Goal: Task Accomplishment & Management: Use online tool/utility

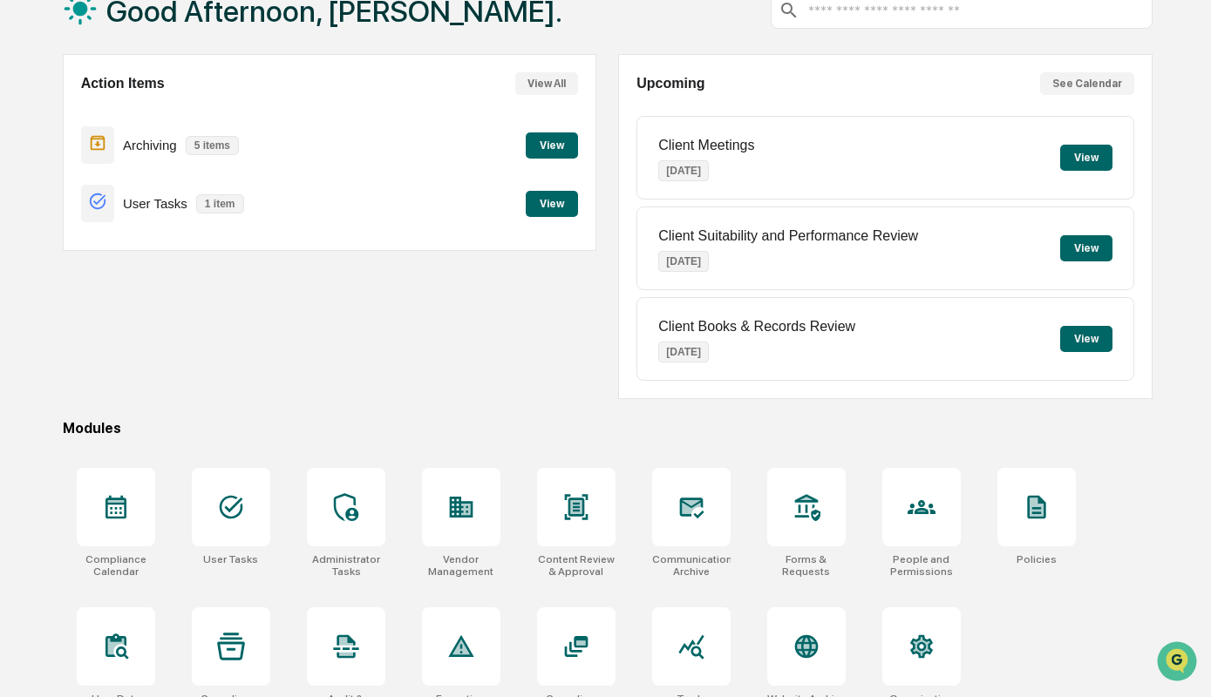
scroll to position [118, 0]
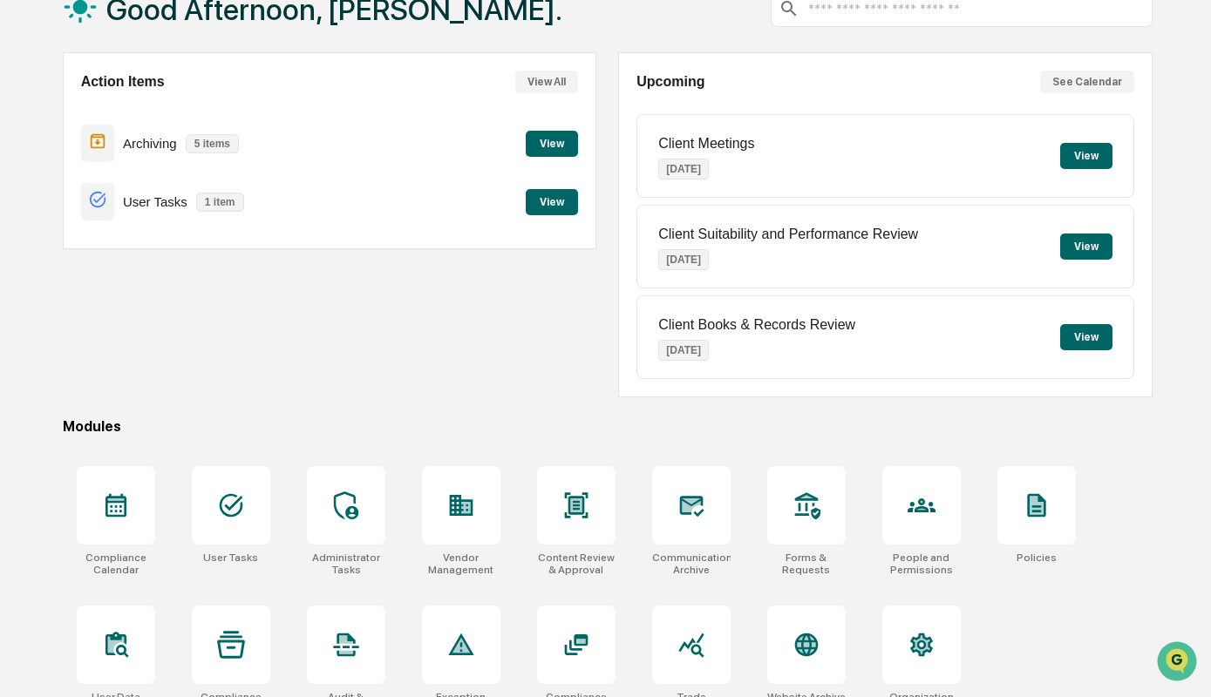
click at [547, 199] on button "View" at bounding box center [552, 202] width 52 height 26
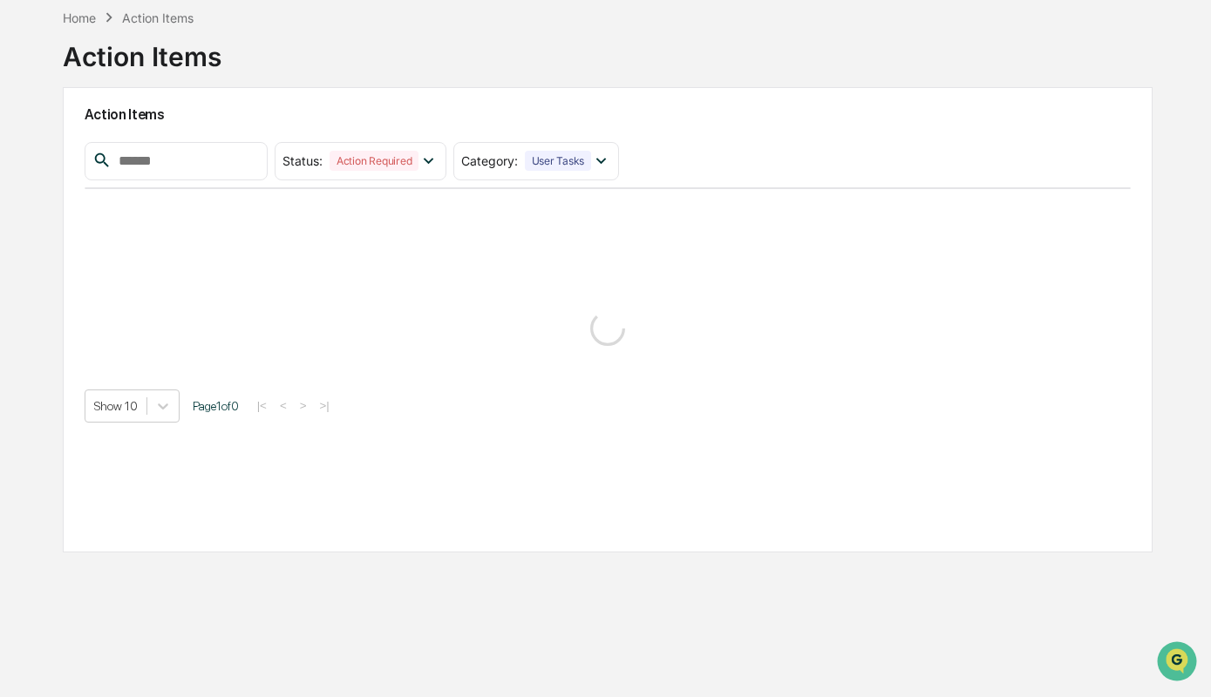
scroll to position [83, 0]
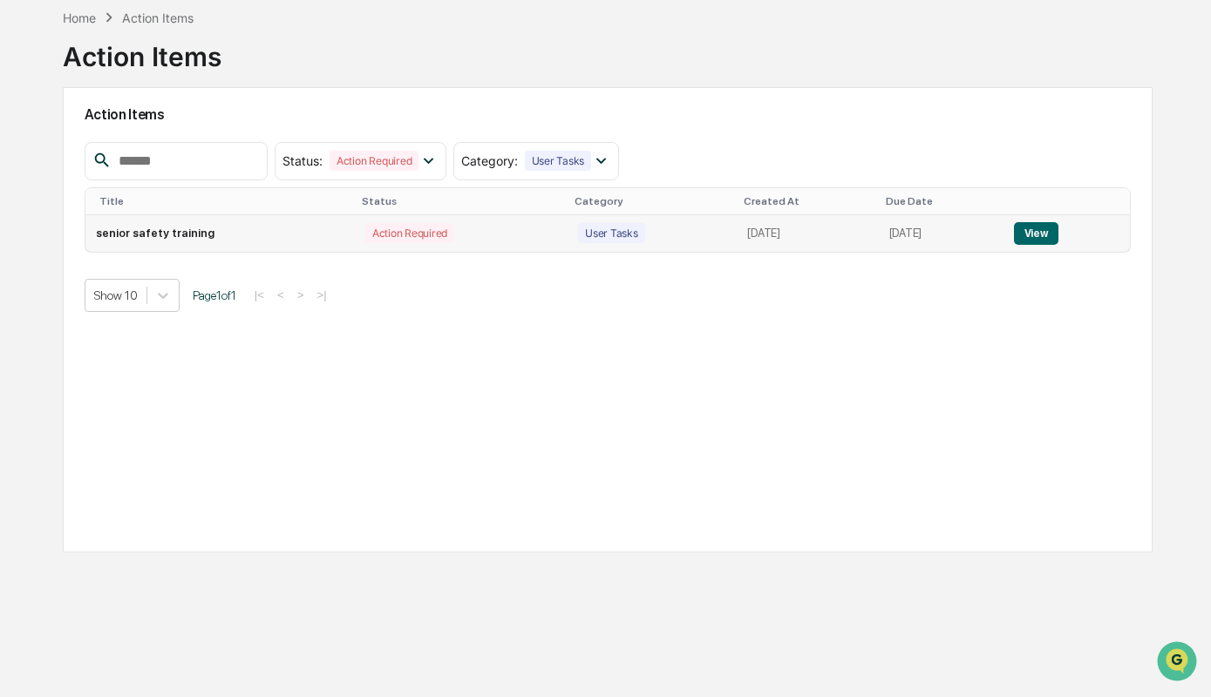
click at [1058, 239] on button "View" at bounding box center [1036, 233] width 44 height 23
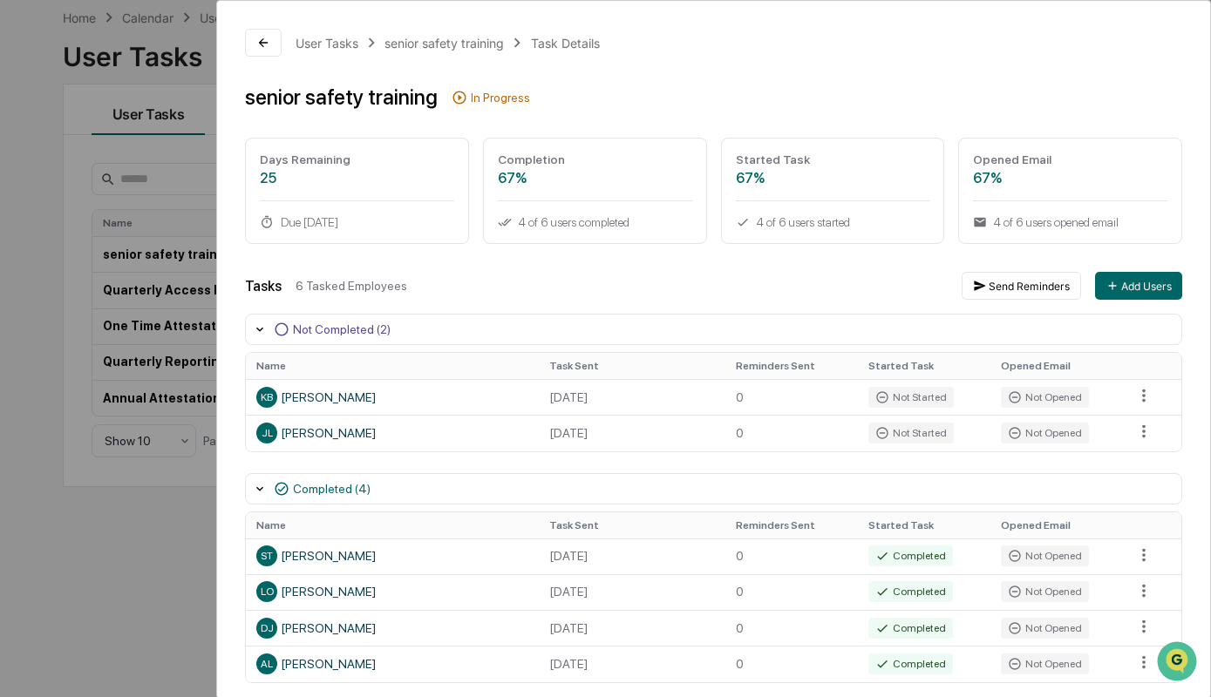
click at [146, 563] on div "User Tasks senior safety training Task Details senior safety training In Progre…" at bounding box center [605, 348] width 1211 height 697
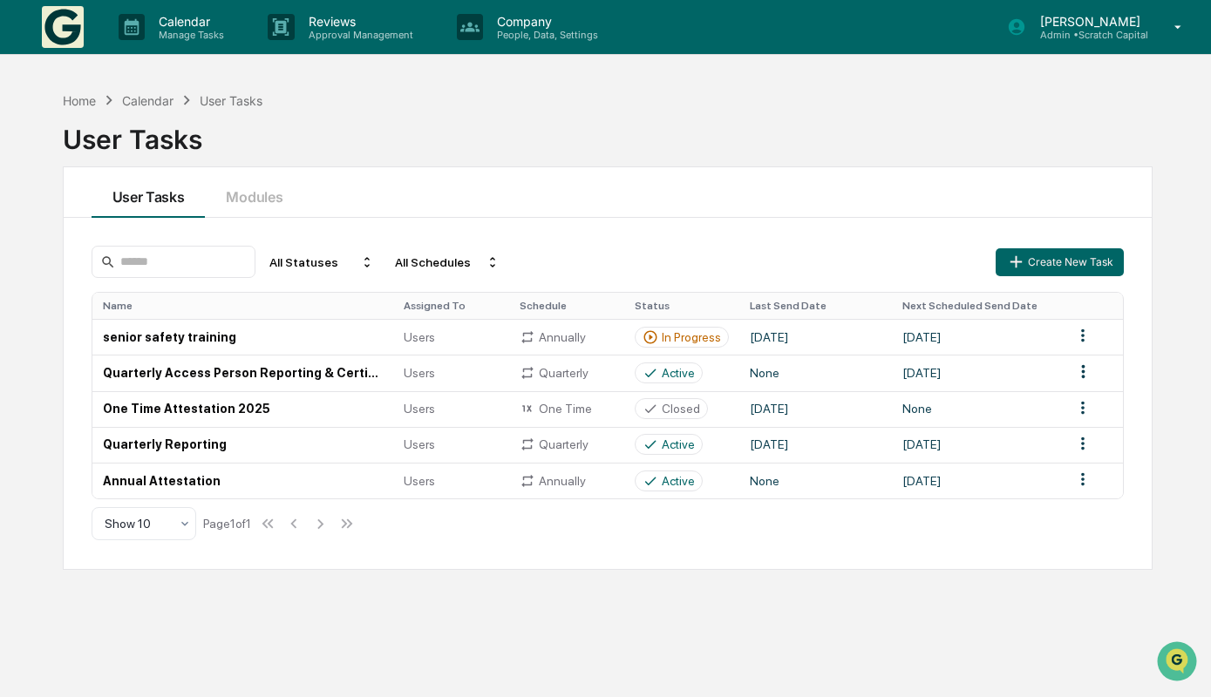
click at [1179, 19] on icon at bounding box center [1178, 27] width 31 height 17
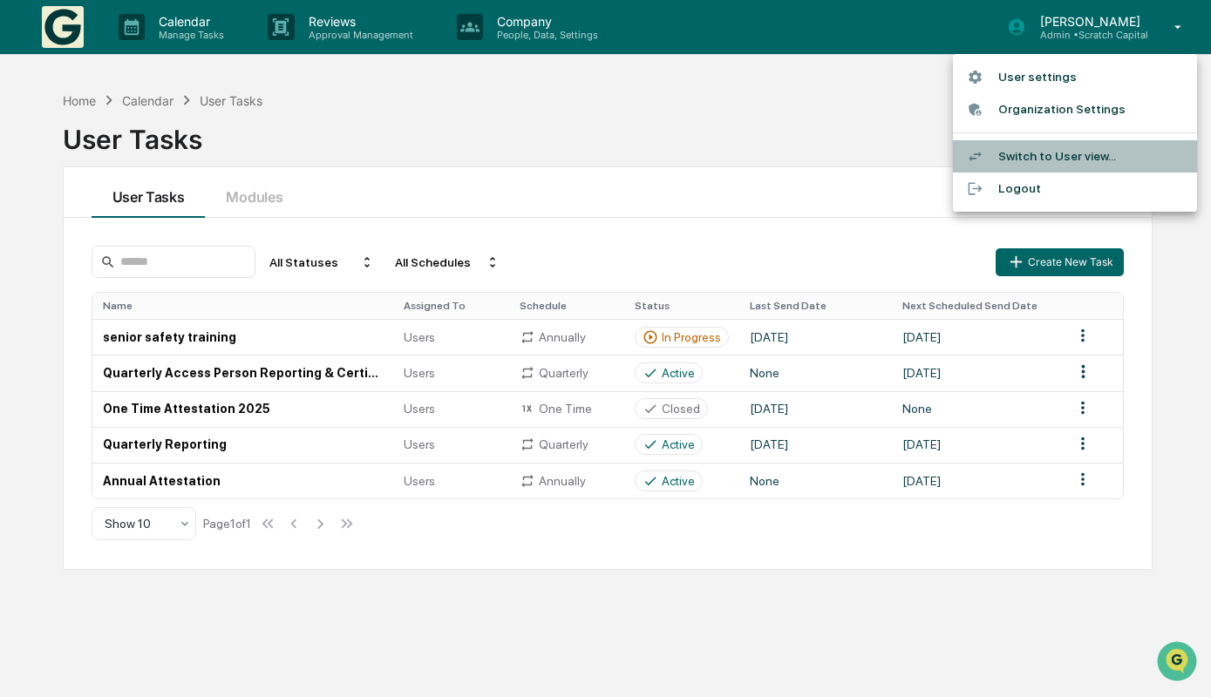
click at [1051, 148] on li "Switch to User view..." at bounding box center [1075, 156] width 244 height 32
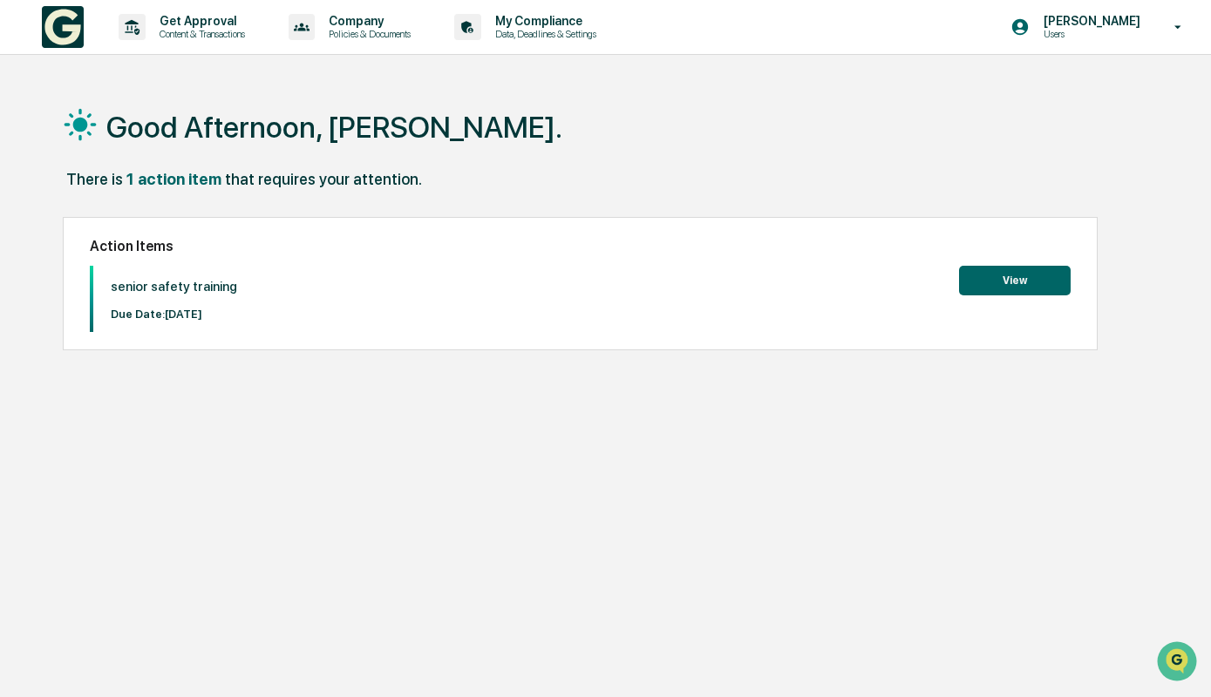
click at [1034, 285] on button "View" at bounding box center [1015, 281] width 112 height 30
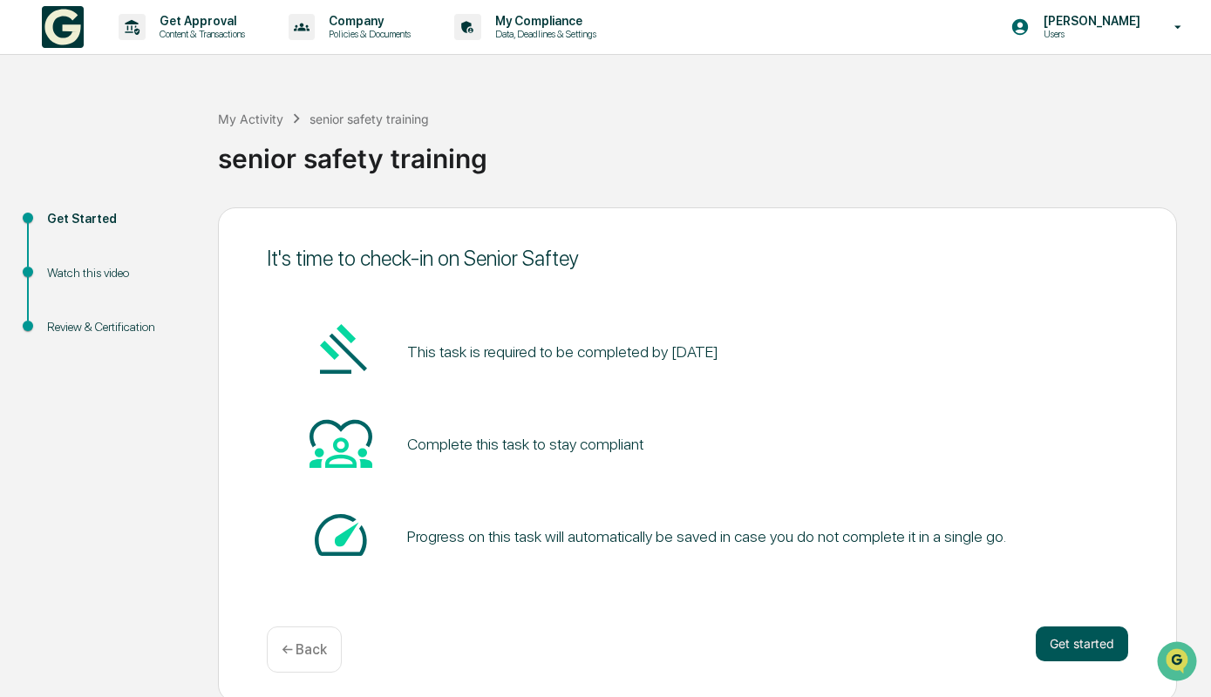
click at [1078, 644] on button "Get started" at bounding box center [1082, 644] width 92 height 35
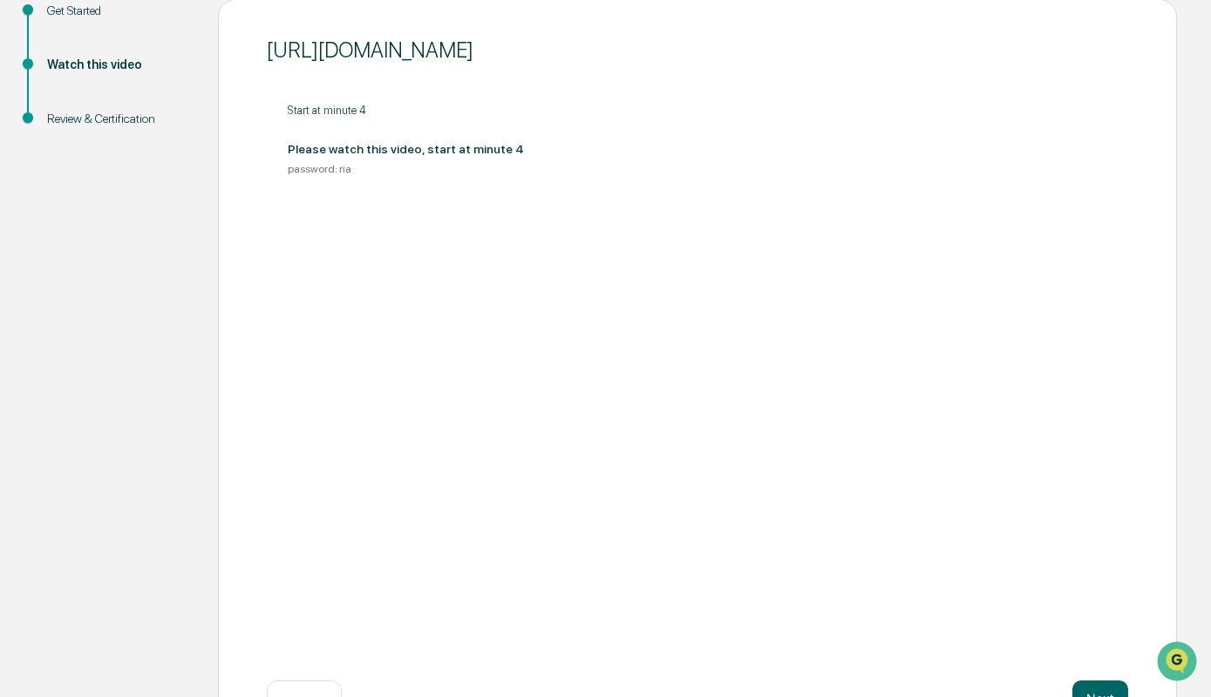
scroll to position [268, 0]
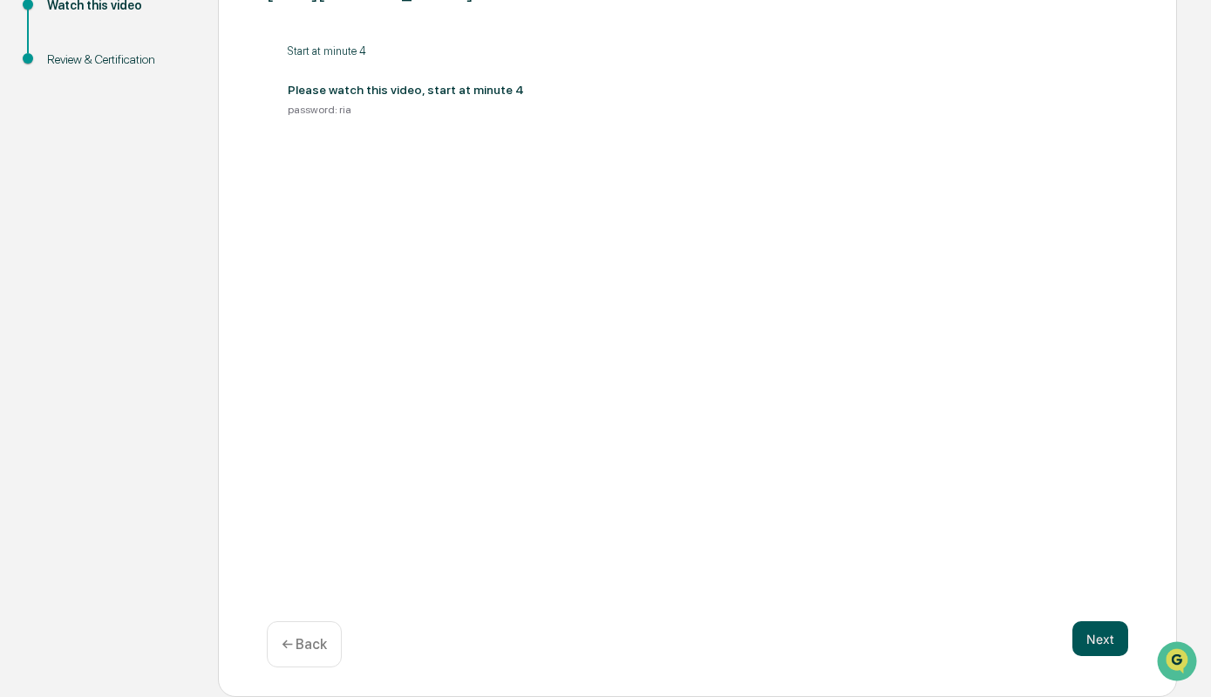
click at [1081, 635] on button "Next" at bounding box center [1100, 639] width 56 height 35
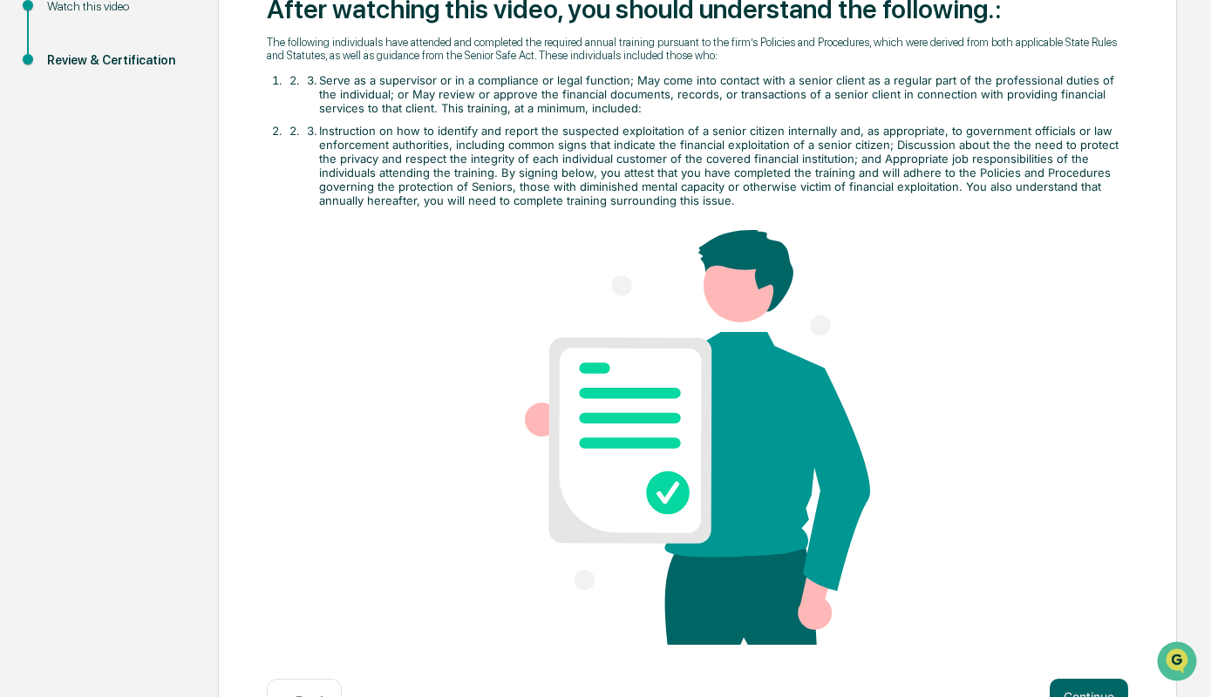
scroll to position [321, 0]
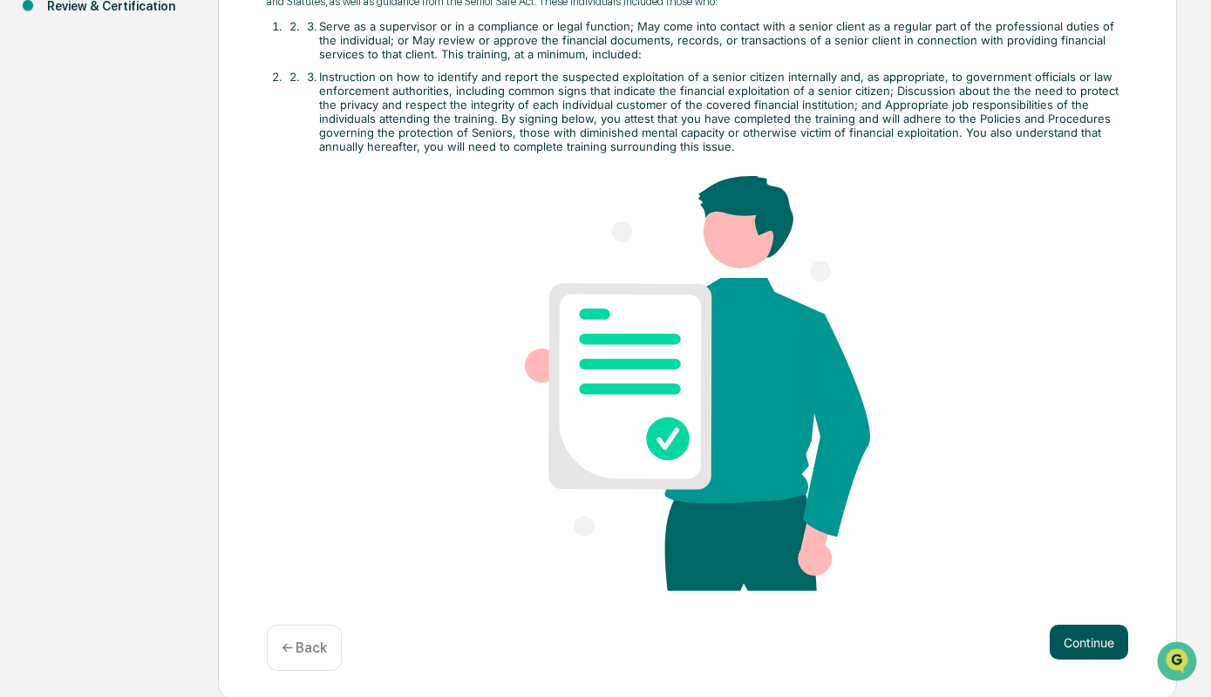
click at [1092, 653] on button "Continue" at bounding box center [1089, 642] width 78 height 35
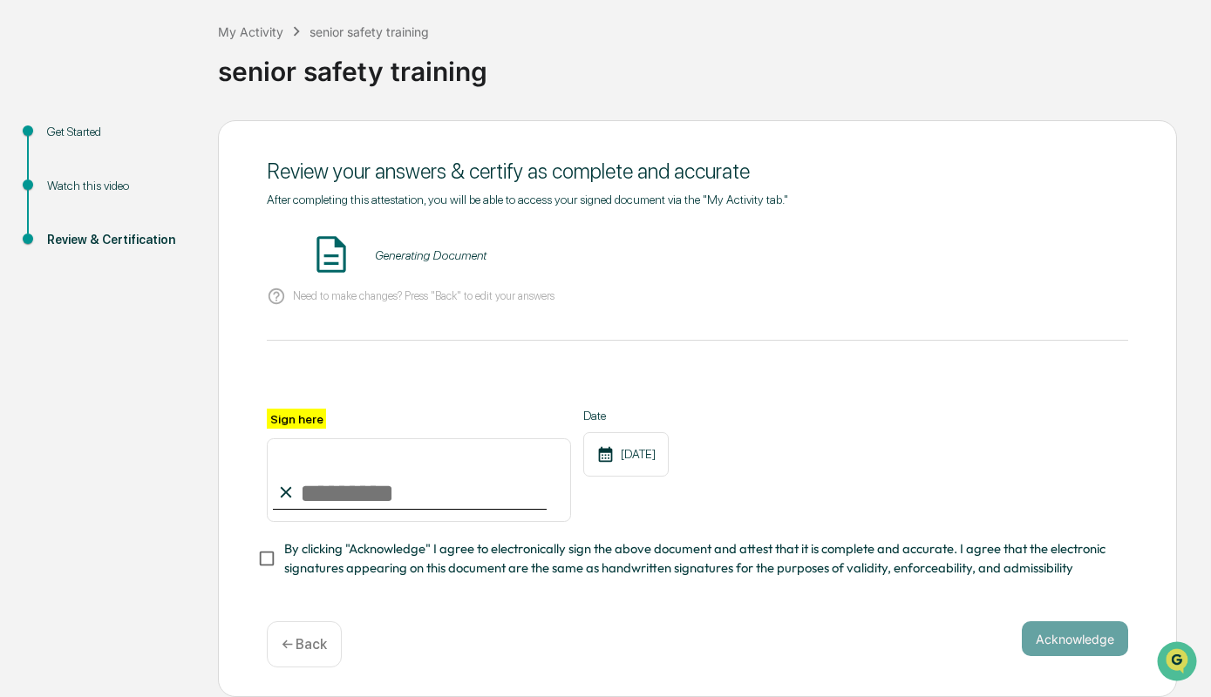
scroll to position [86, 0]
click at [1031, 270] on button "VIEW" at bounding box center [1028, 257] width 113 height 30
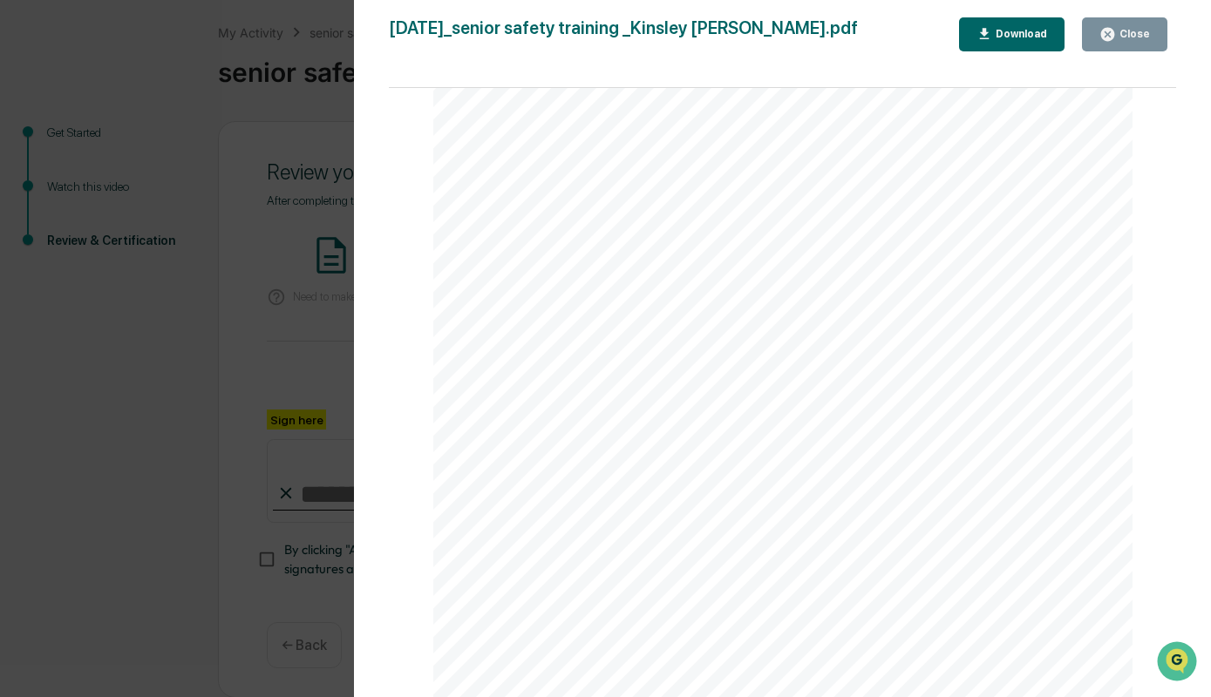
scroll to position [0, 0]
click at [111, 474] on div "Version History [DATE] 08:53 PM [PERSON_NAME] [DATE]_senior safety training _Ki…" at bounding box center [605, 348] width 1211 height 697
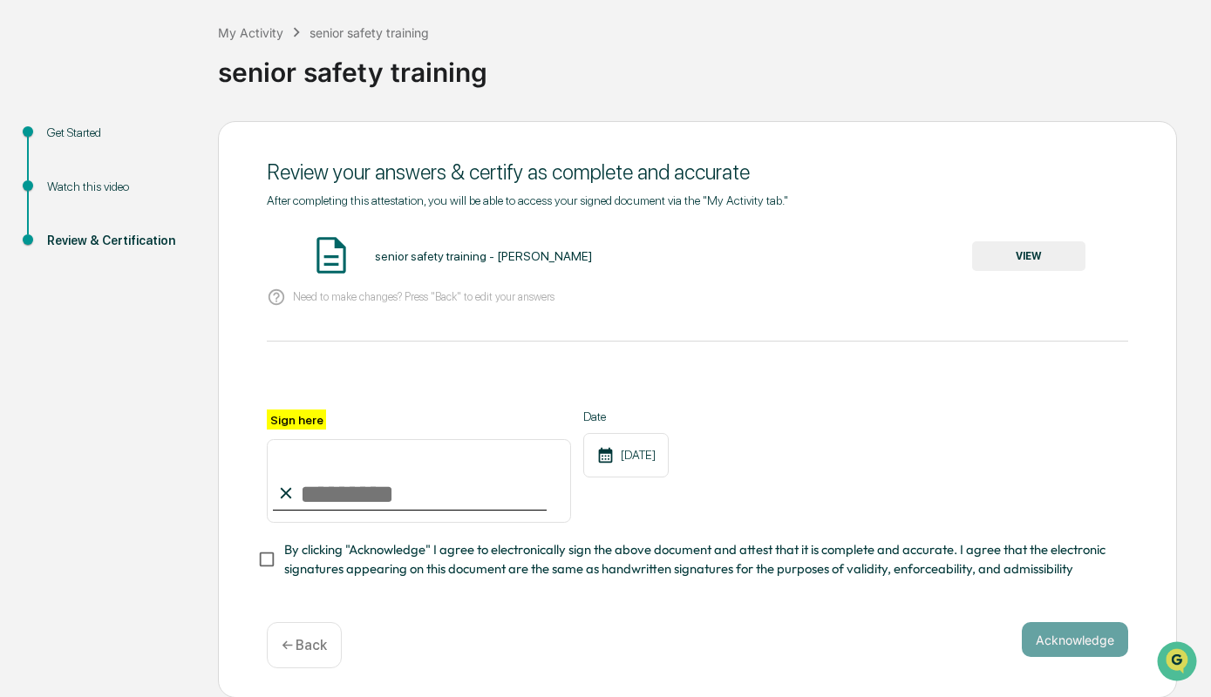
click at [341, 479] on input "Sign here" at bounding box center [419, 481] width 304 height 84
type input "**********"
click at [1116, 641] on button "Acknowledge" at bounding box center [1075, 640] width 106 height 35
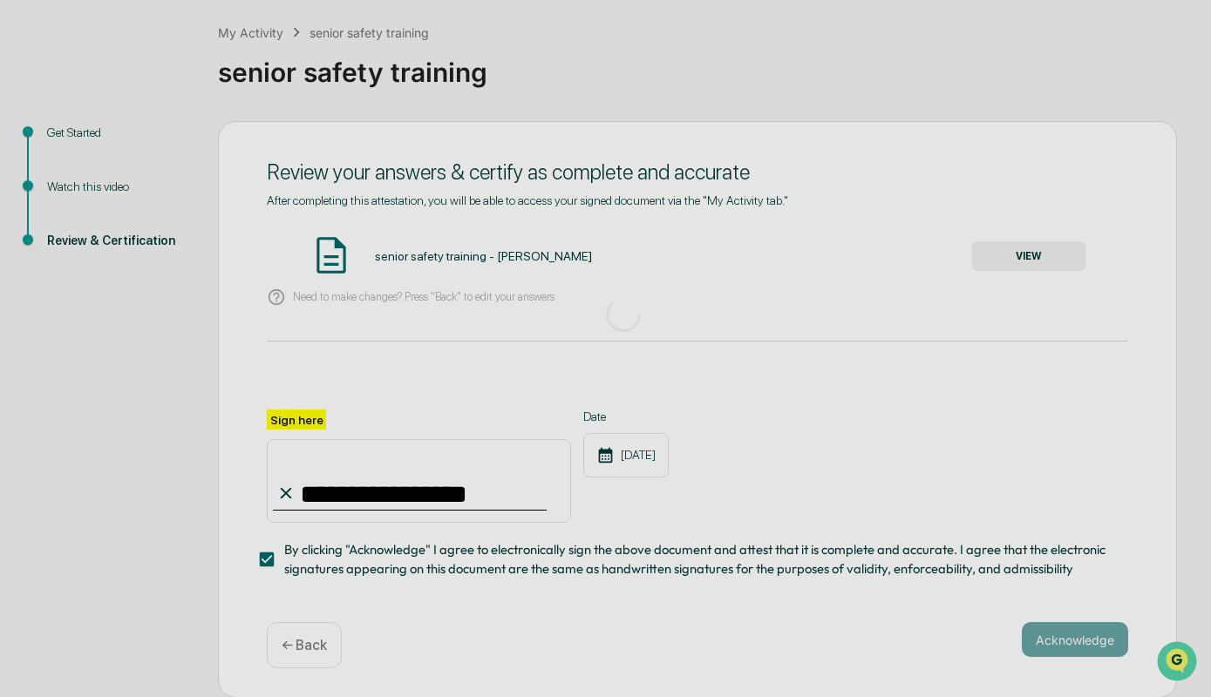
scroll to position [5, 0]
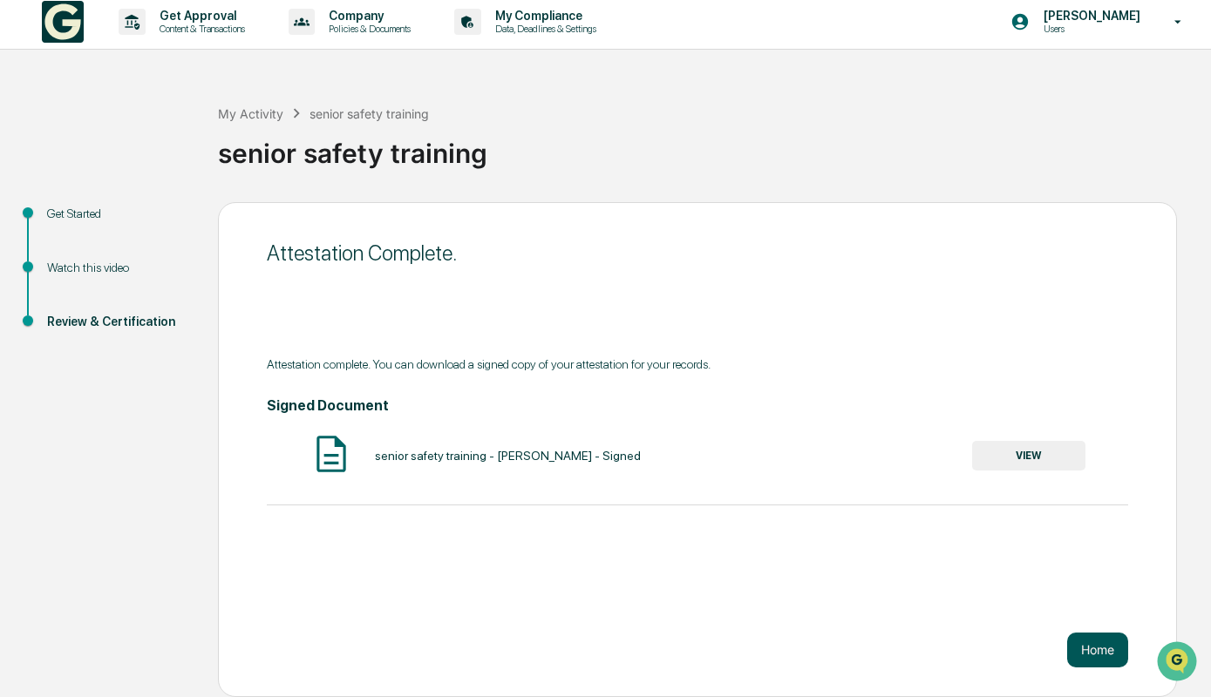
click at [1092, 646] on button "Home" at bounding box center [1097, 650] width 61 height 35
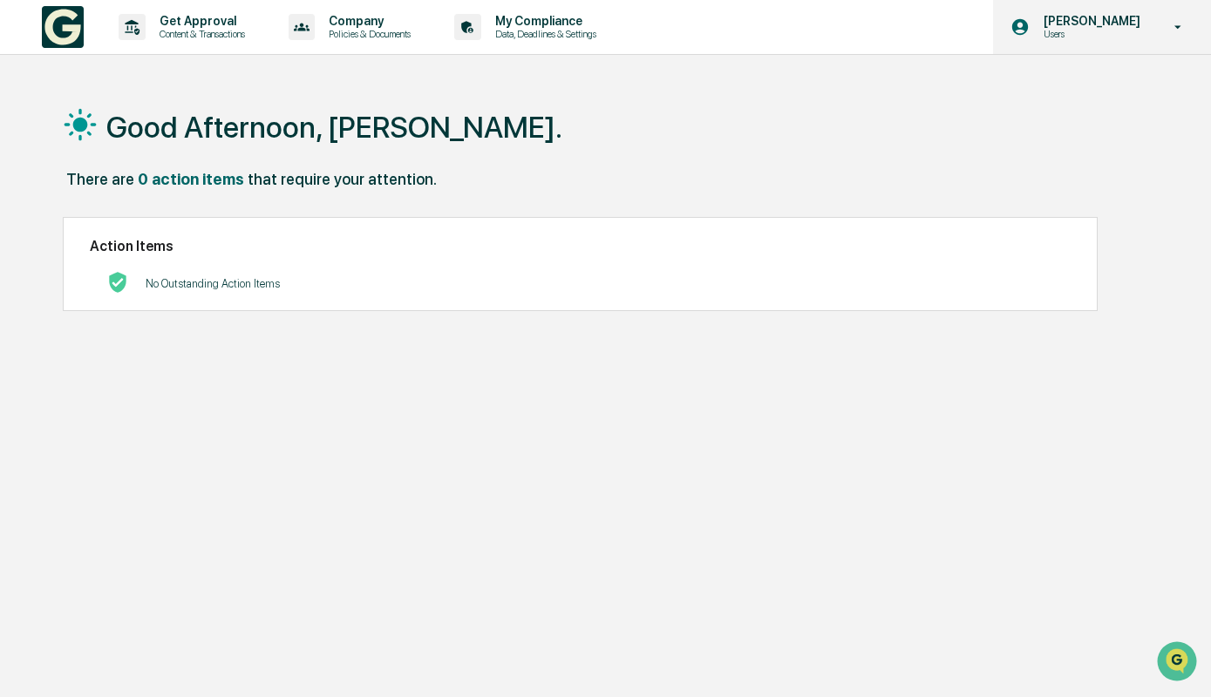
click at [1135, 36] on p "Users" at bounding box center [1089, 34] width 119 height 12
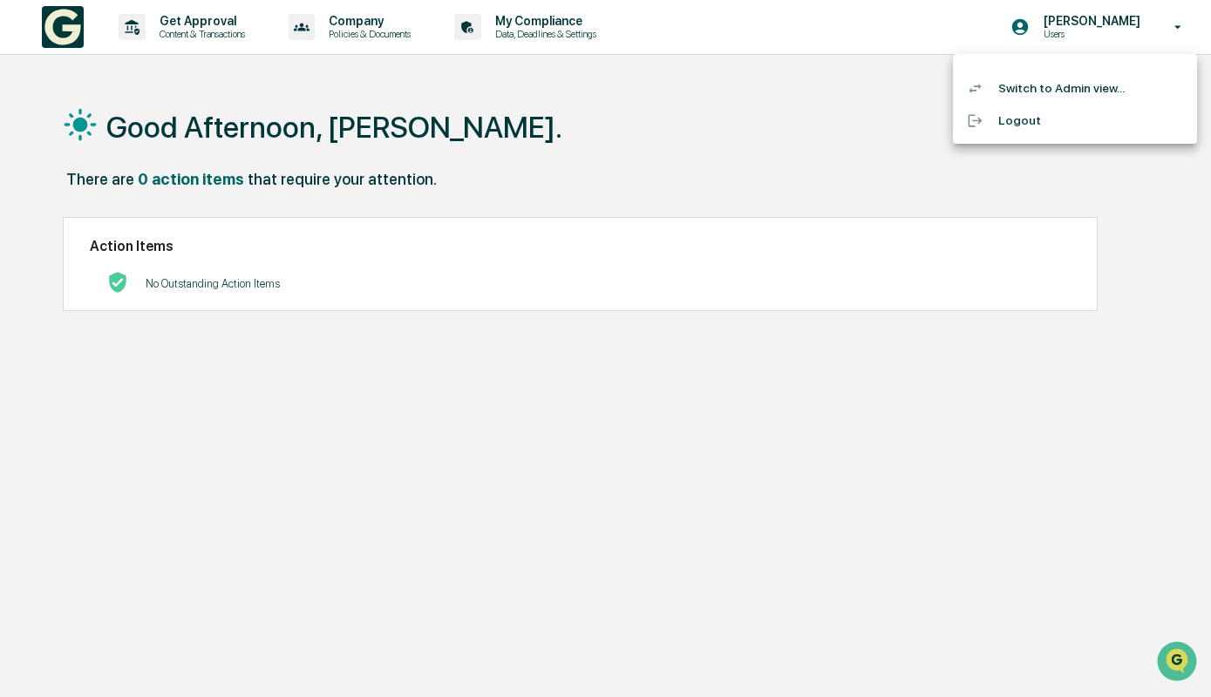
click at [1077, 68] on ul "Switch to Admin view... Logout" at bounding box center [1075, 99] width 244 height 90
click at [1067, 79] on li "Switch to Admin view..." at bounding box center [1075, 88] width 244 height 32
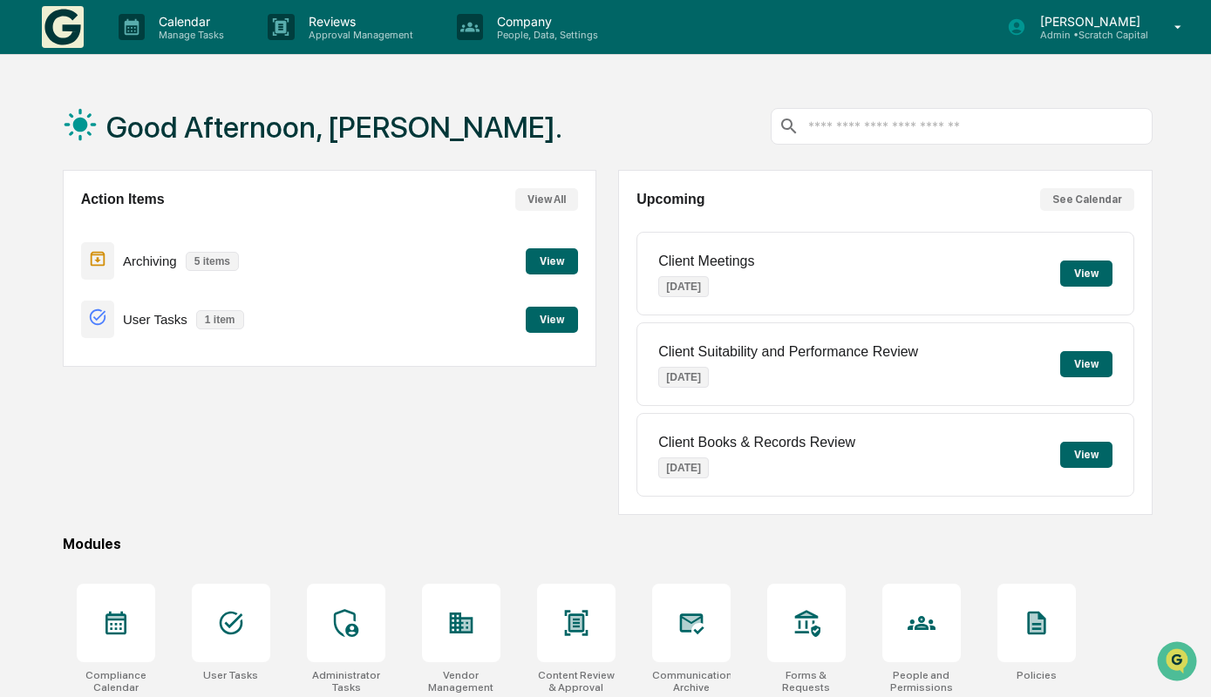
click at [538, 259] on button "View" at bounding box center [552, 261] width 52 height 26
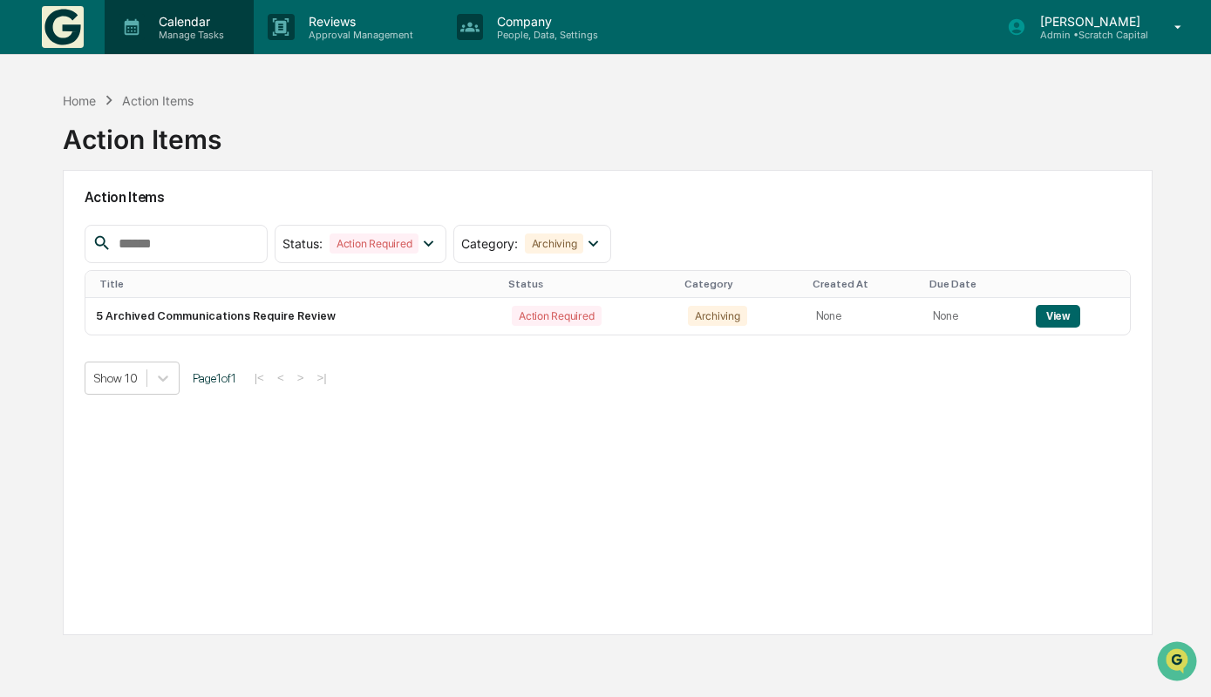
click at [155, 40] on div "Calendar Manage Tasks" at bounding box center [179, 27] width 149 height 54
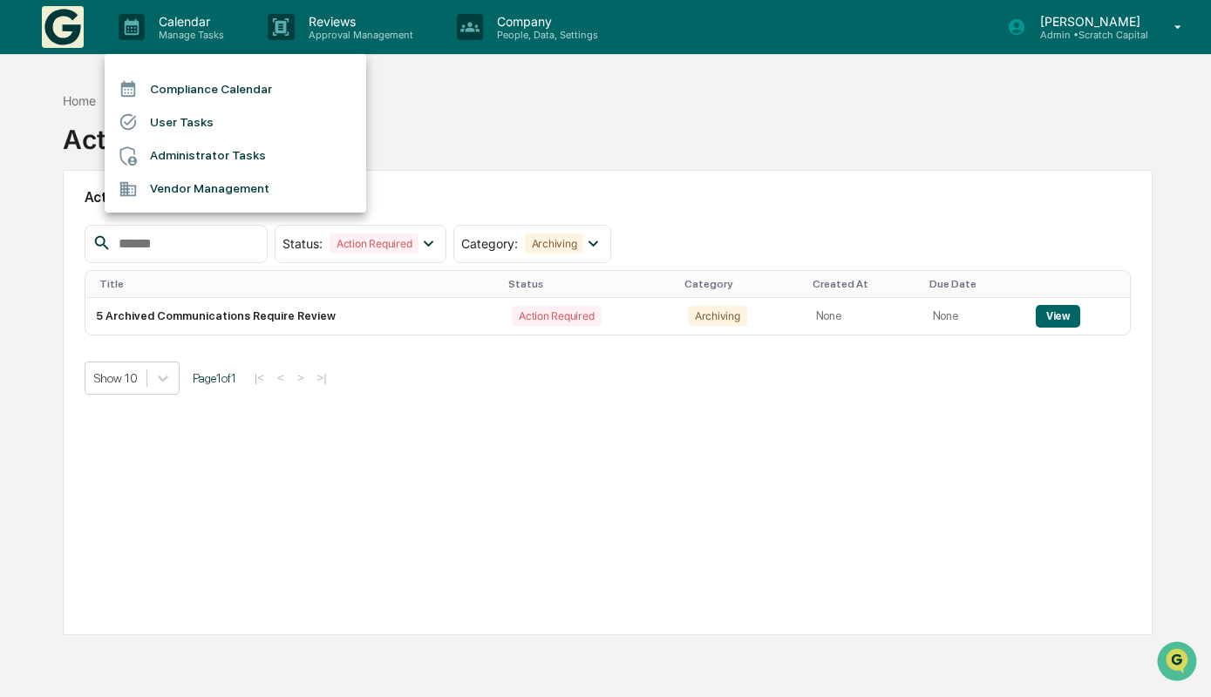
click at [272, 94] on li "Compliance Calendar" at bounding box center [236, 88] width 262 height 33
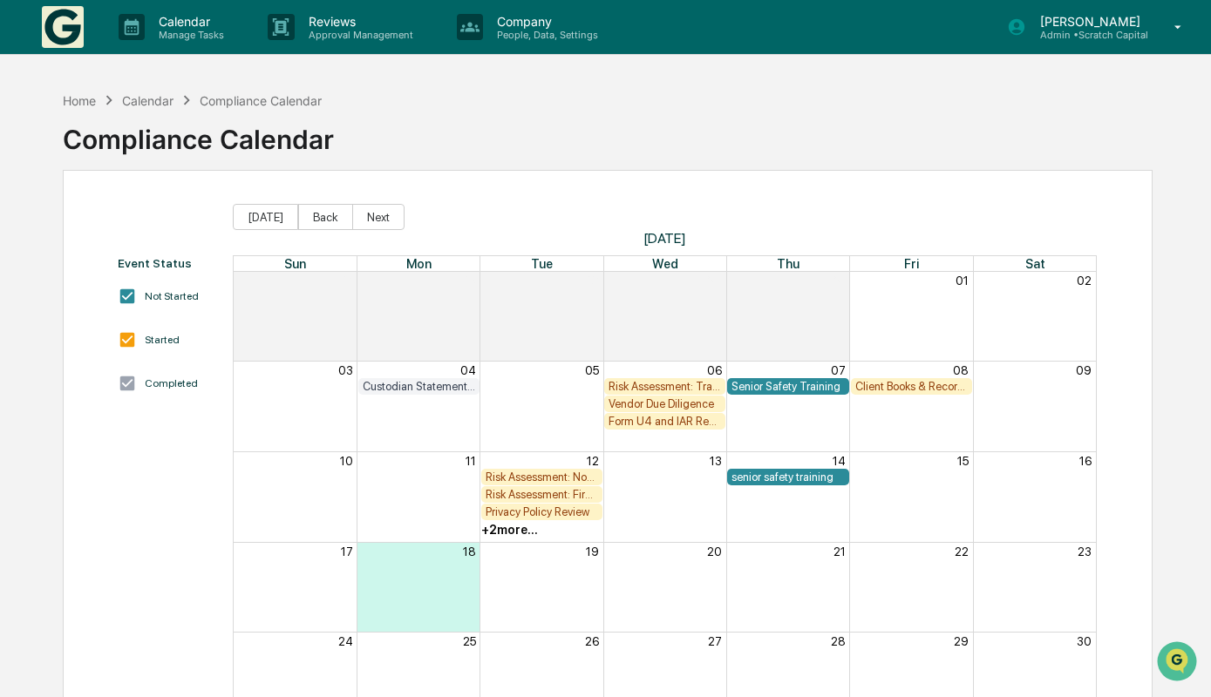
click at [552, 480] on div "Risk Assessment: Non-Public Information" at bounding box center [542, 477] width 112 height 13
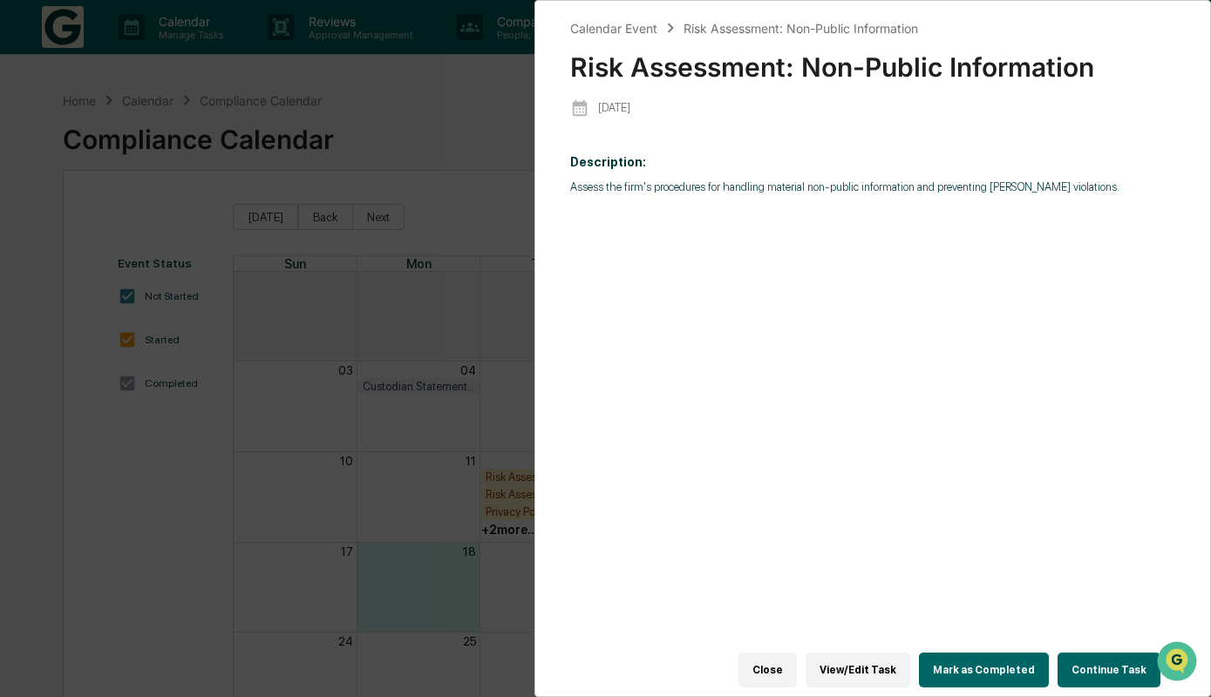
click at [827, 672] on button "View/Edit Task" at bounding box center [858, 670] width 105 height 35
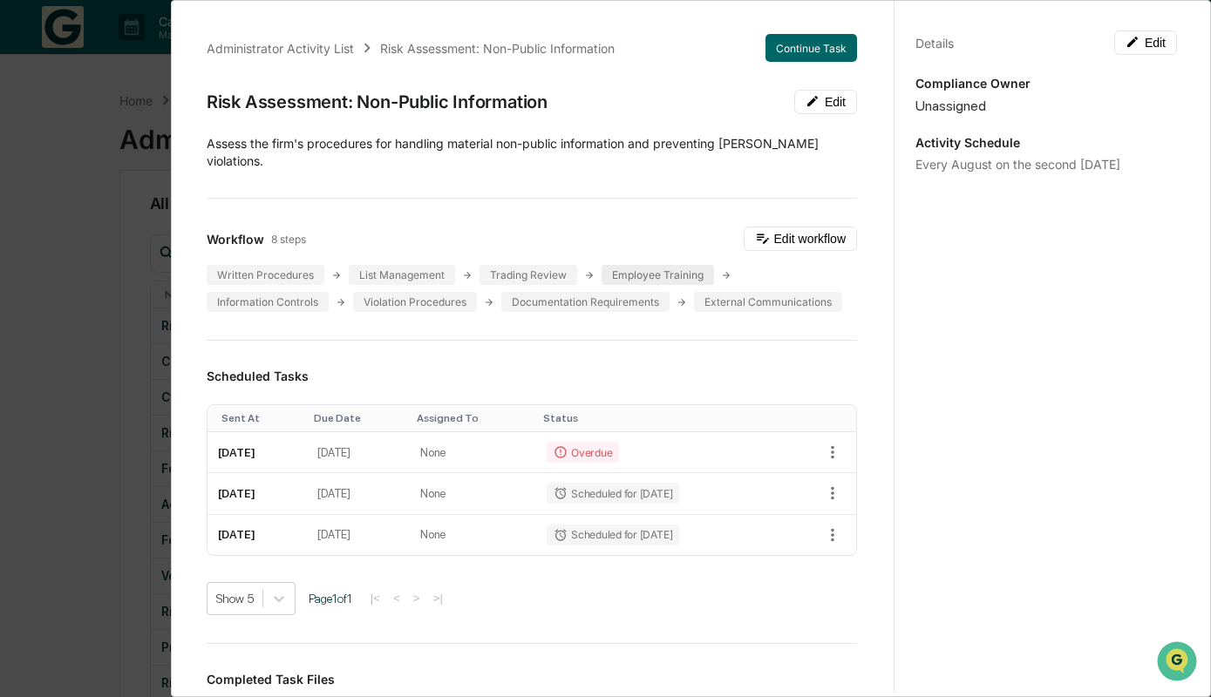
click at [696, 271] on div "Employee Training" at bounding box center [658, 275] width 112 height 20
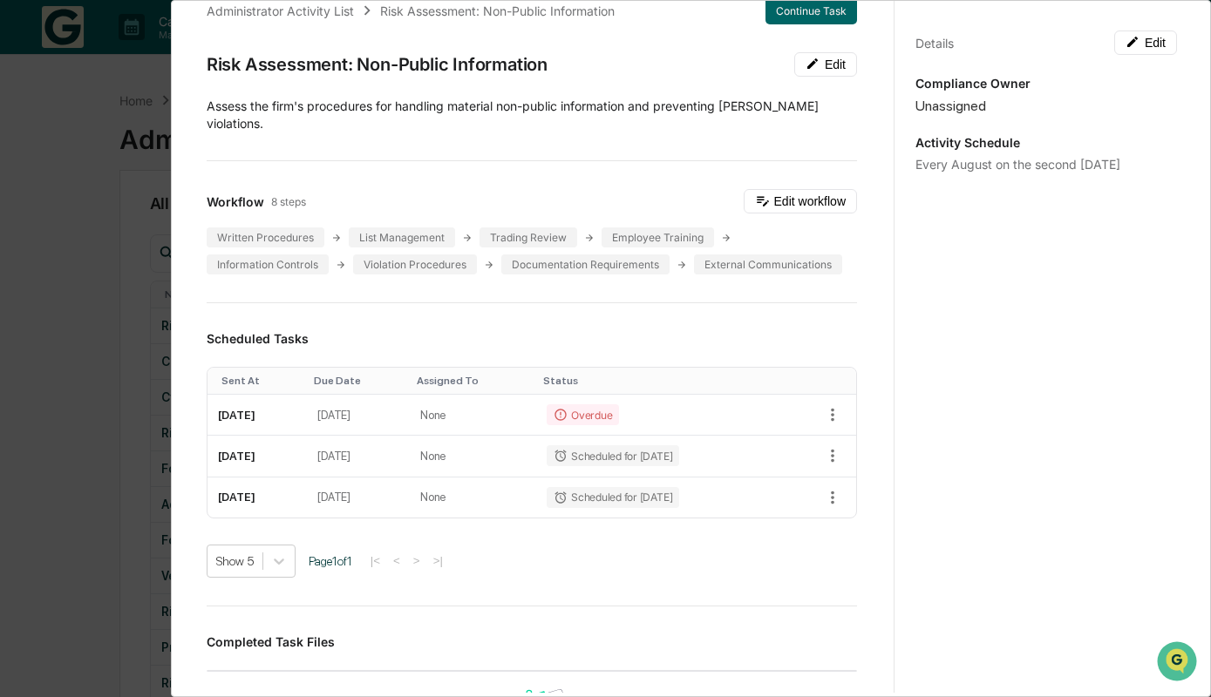
scroll to position [37, 0]
click at [501, 259] on div "Documentation Requirements" at bounding box center [585, 265] width 168 height 20
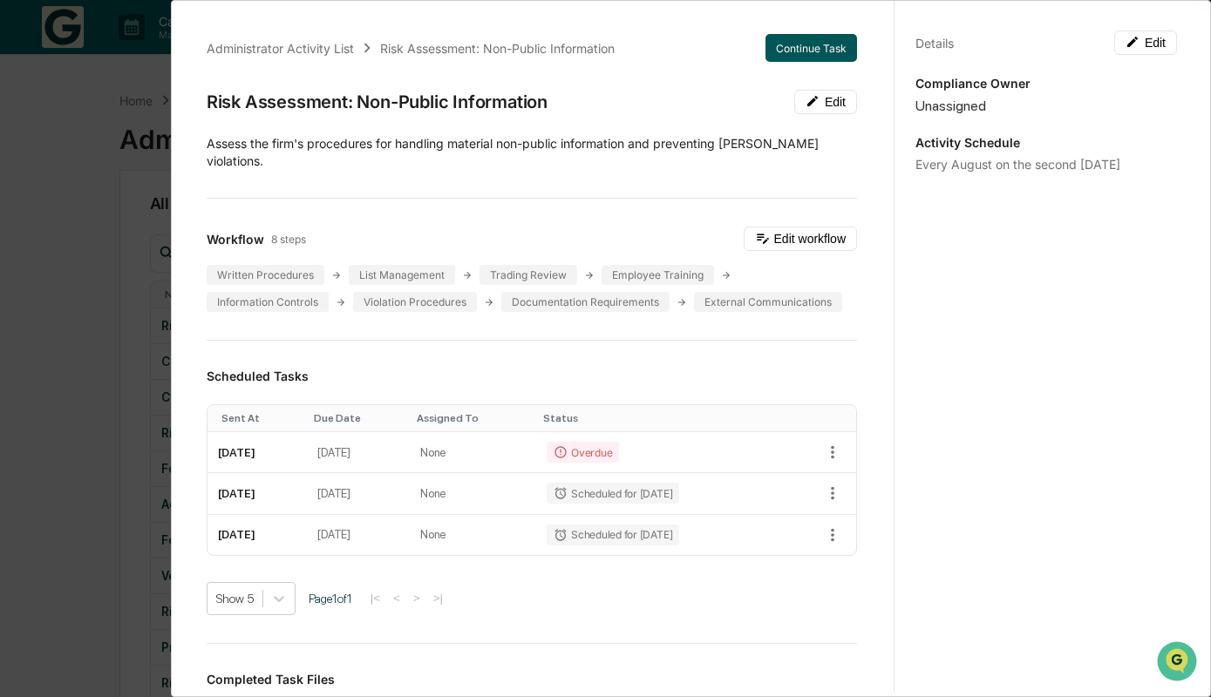
click at [797, 56] on button "Continue Task" at bounding box center [811, 48] width 92 height 28
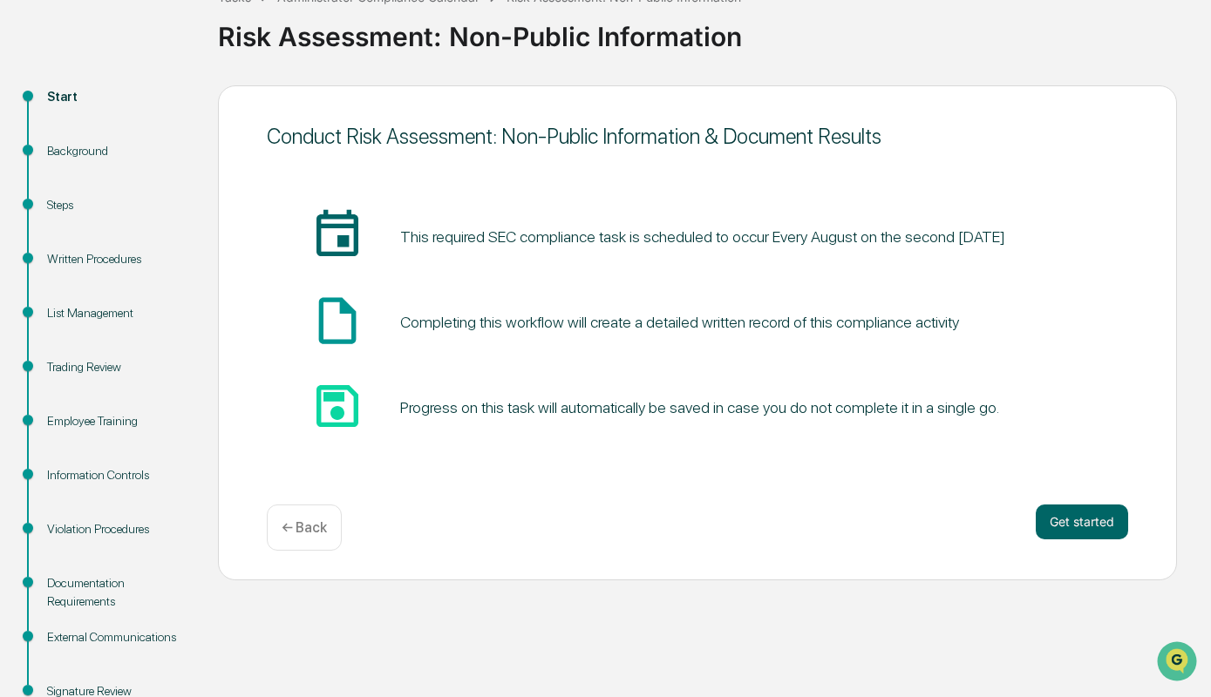
scroll to position [129, 0]
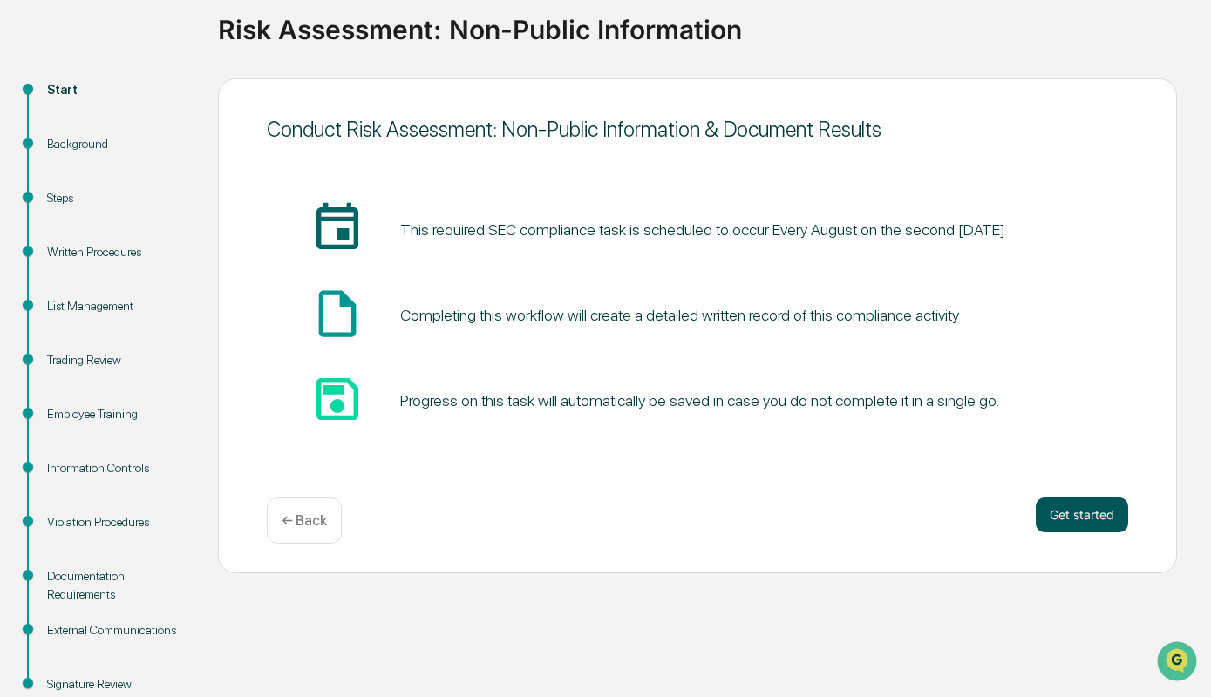
click at [1081, 513] on button "Get started" at bounding box center [1082, 515] width 92 height 35
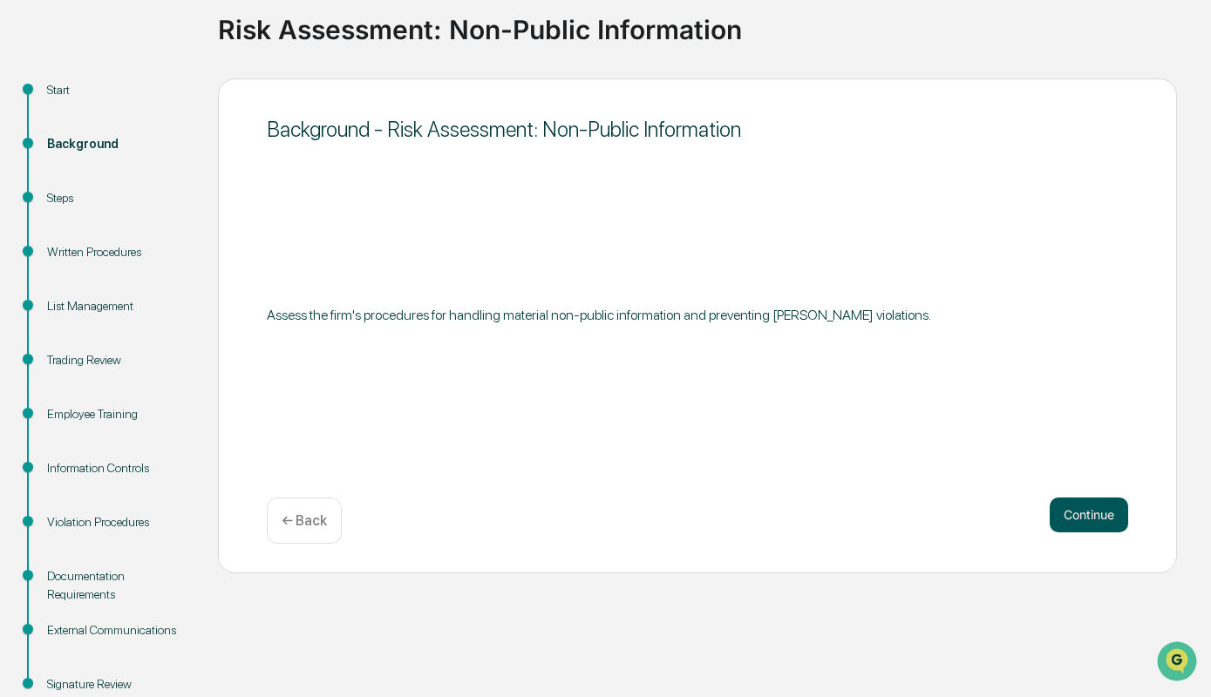
click at [1081, 513] on button "Continue" at bounding box center [1089, 515] width 78 height 35
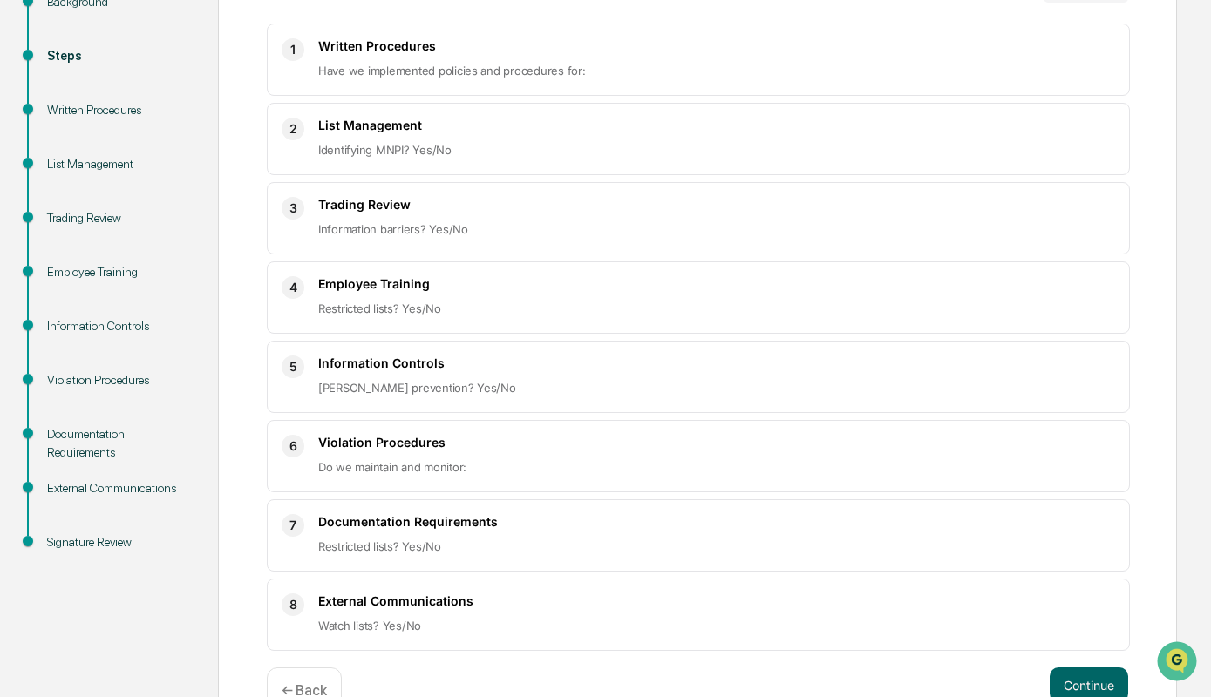
scroll to position [268, 0]
